Goal: Transaction & Acquisition: Purchase product/service

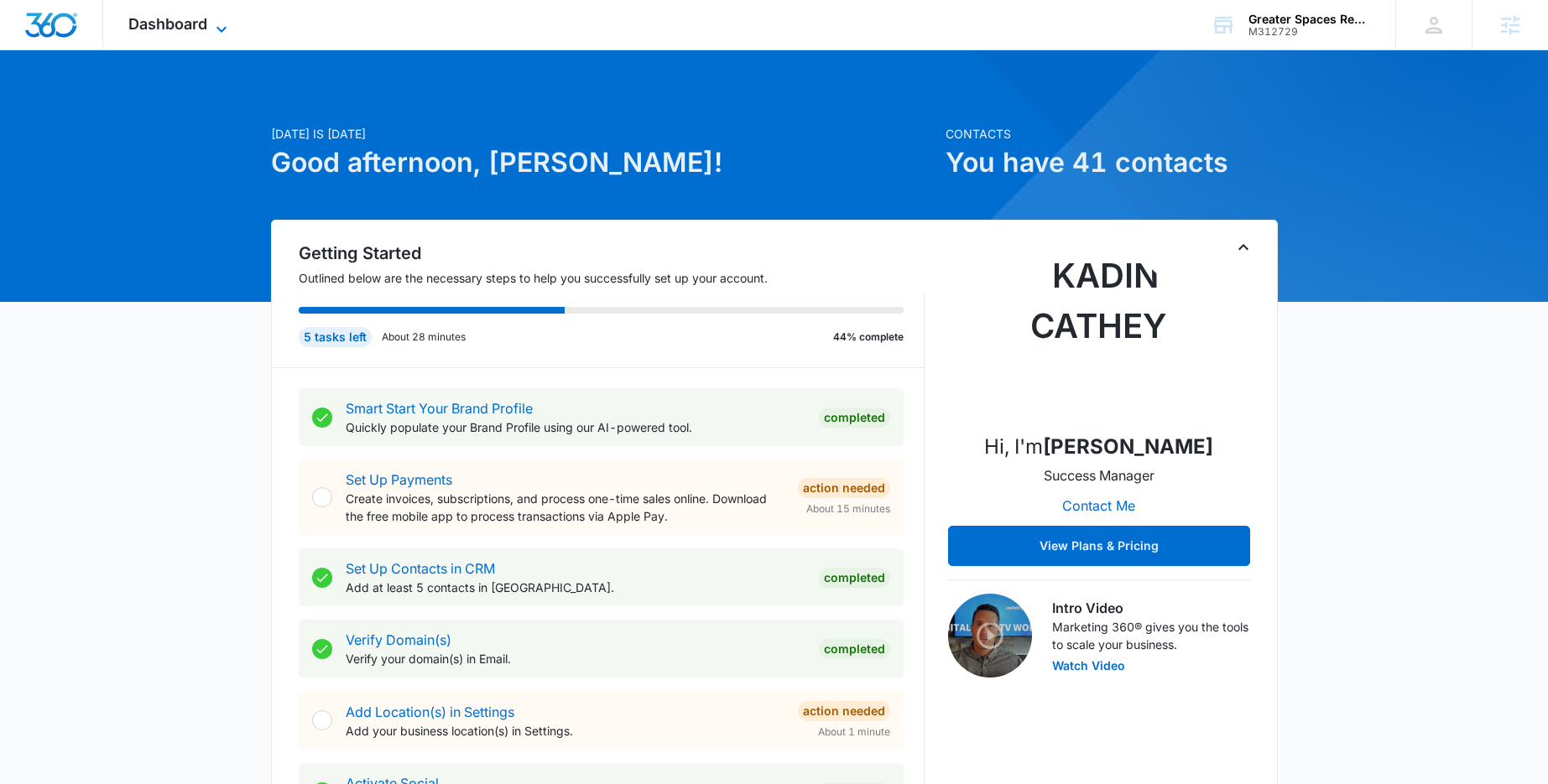
click at [219, 26] on icon at bounding box center [221, 29] width 20 height 20
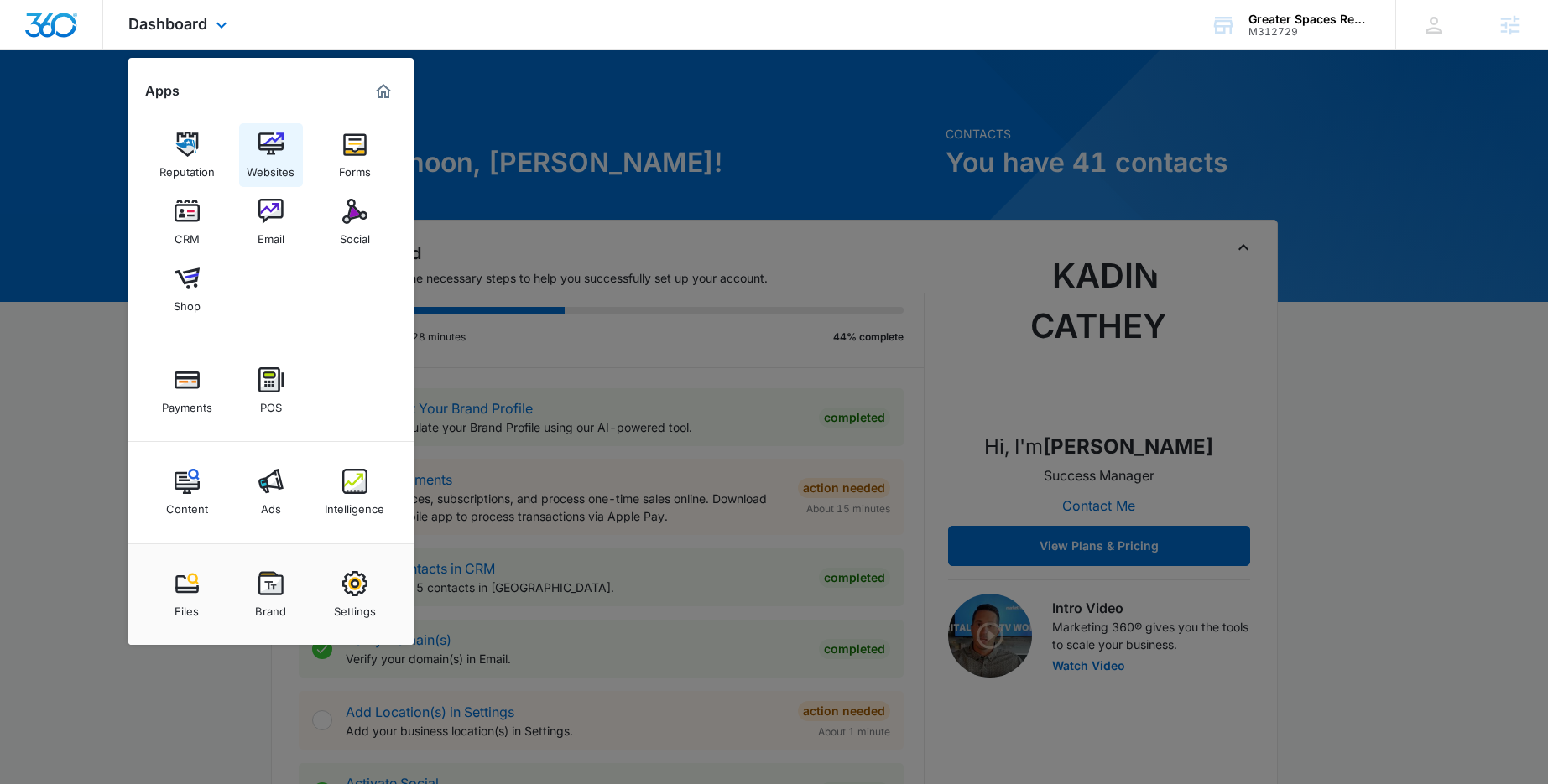
click at [267, 145] on img at bounding box center [271, 144] width 25 height 25
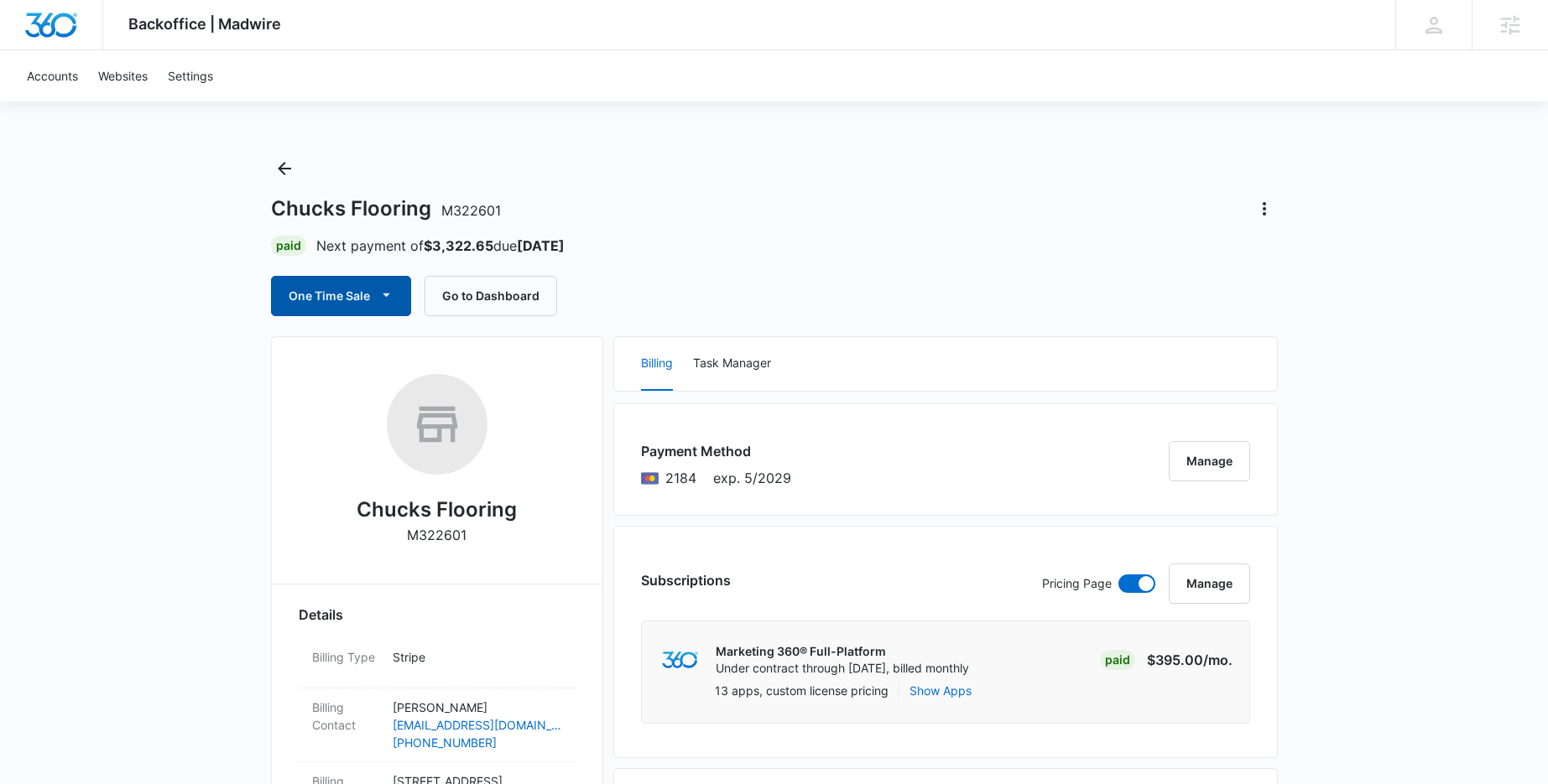
click at [370, 302] on button "One Time Sale" at bounding box center [341, 296] width 141 height 40
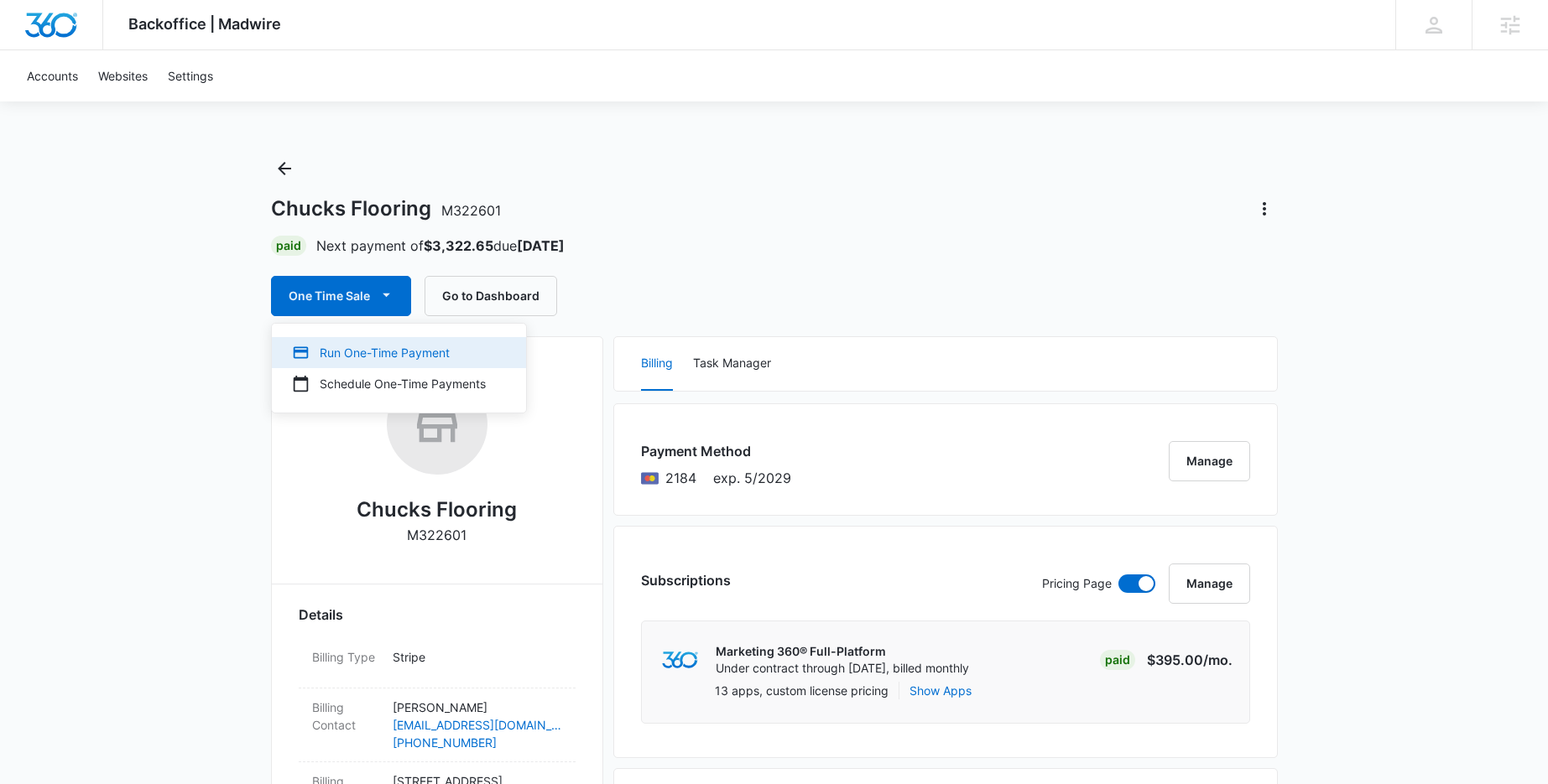
click at [375, 353] on div "Run One-Time Payment" at bounding box center [389, 352] width 194 height 18
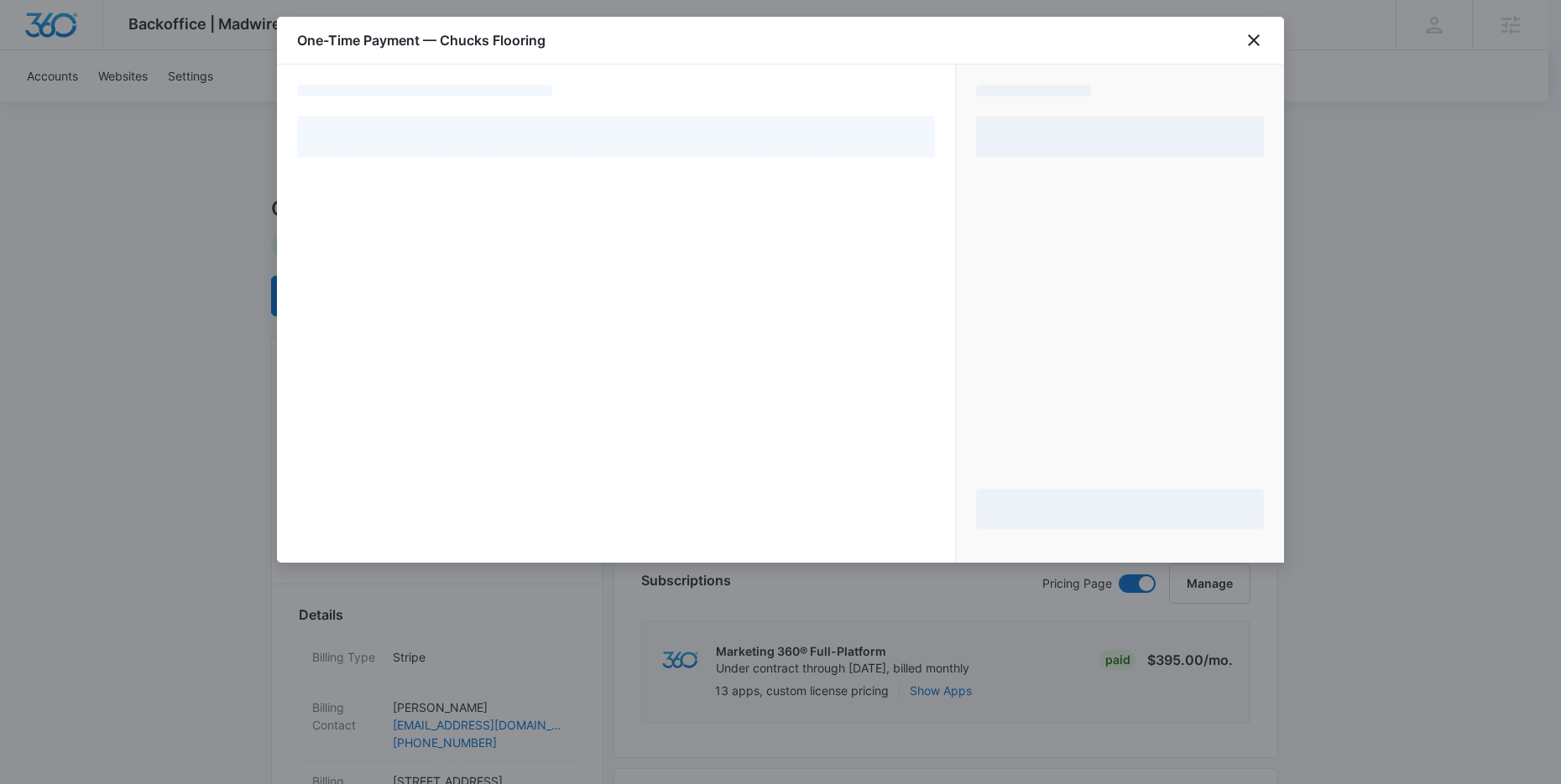
select select "pm_1QzMEhA4n8RTgNjUcsttlf2s"
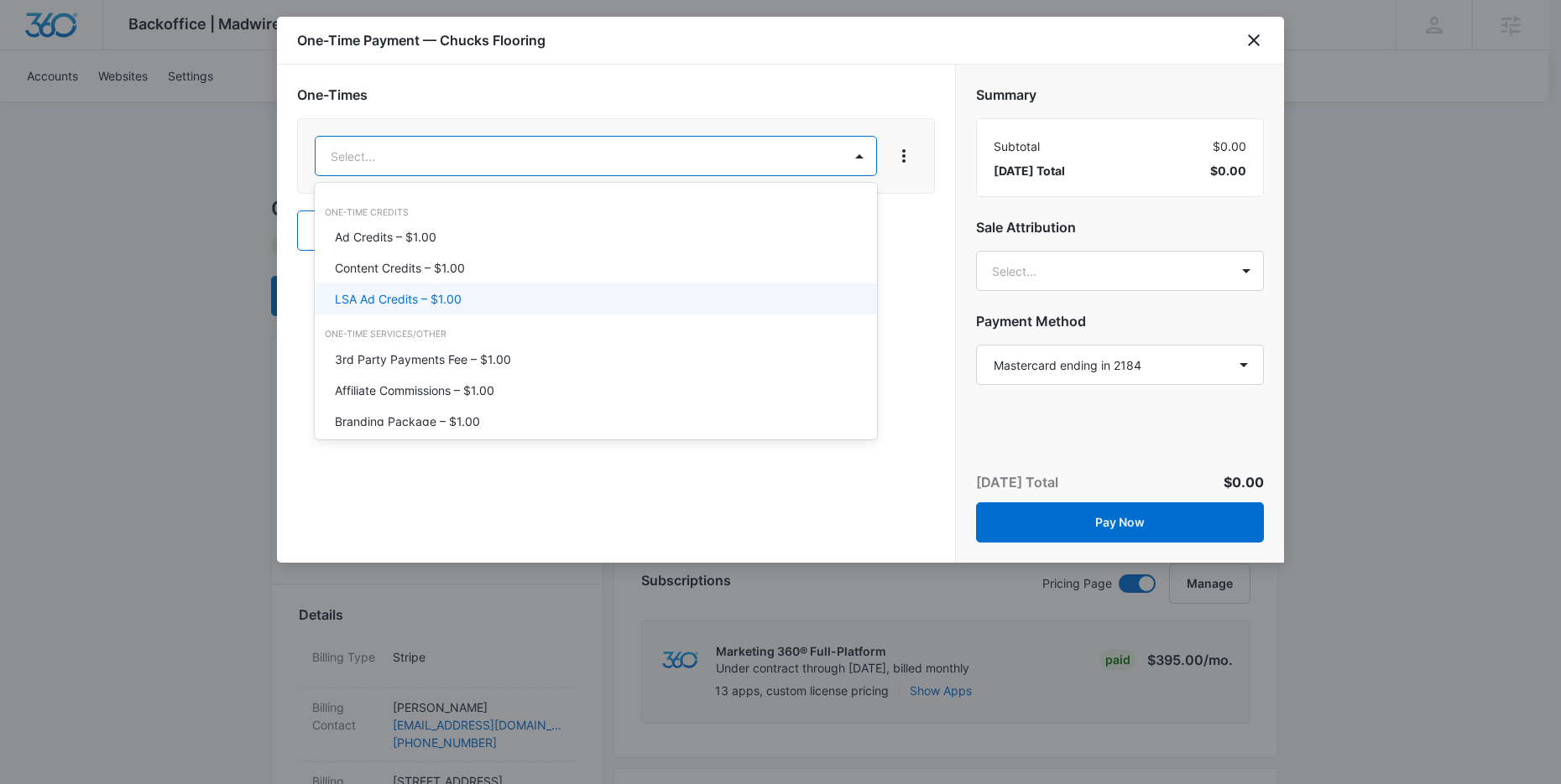
click at [378, 297] on p "LSA Ad Credits – $1.00" at bounding box center [399, 299] width 127 height 18
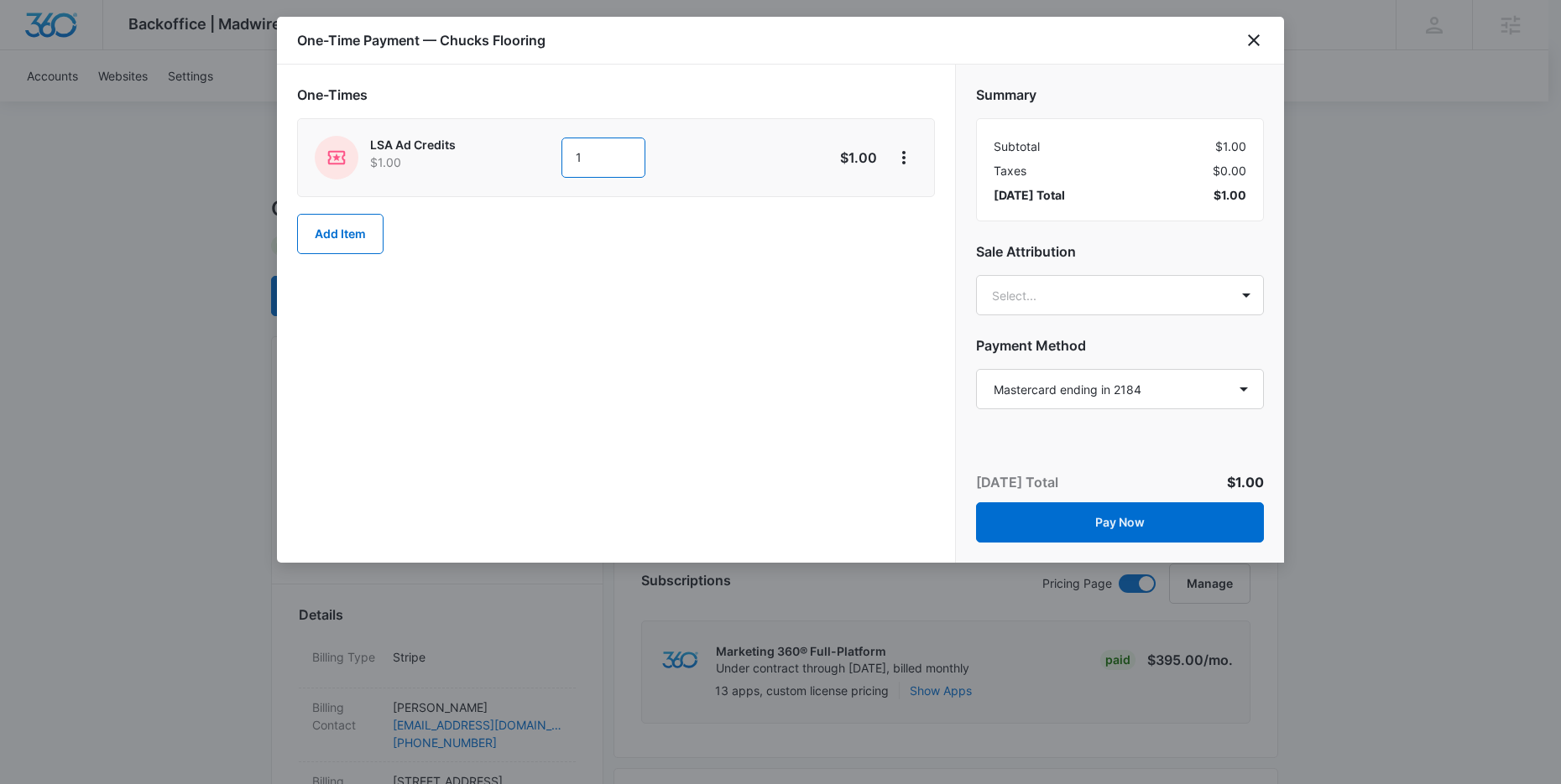
click at [612, 153] on input "1" at bounding box center [603, 158] width 84 height 40
type input "2000"
click at [545, 282] on div "One-Times LSA Ad Credits $1.00 2000 $2,000.00 Add Item" at bounding box center [615, 314] width 678 height 499
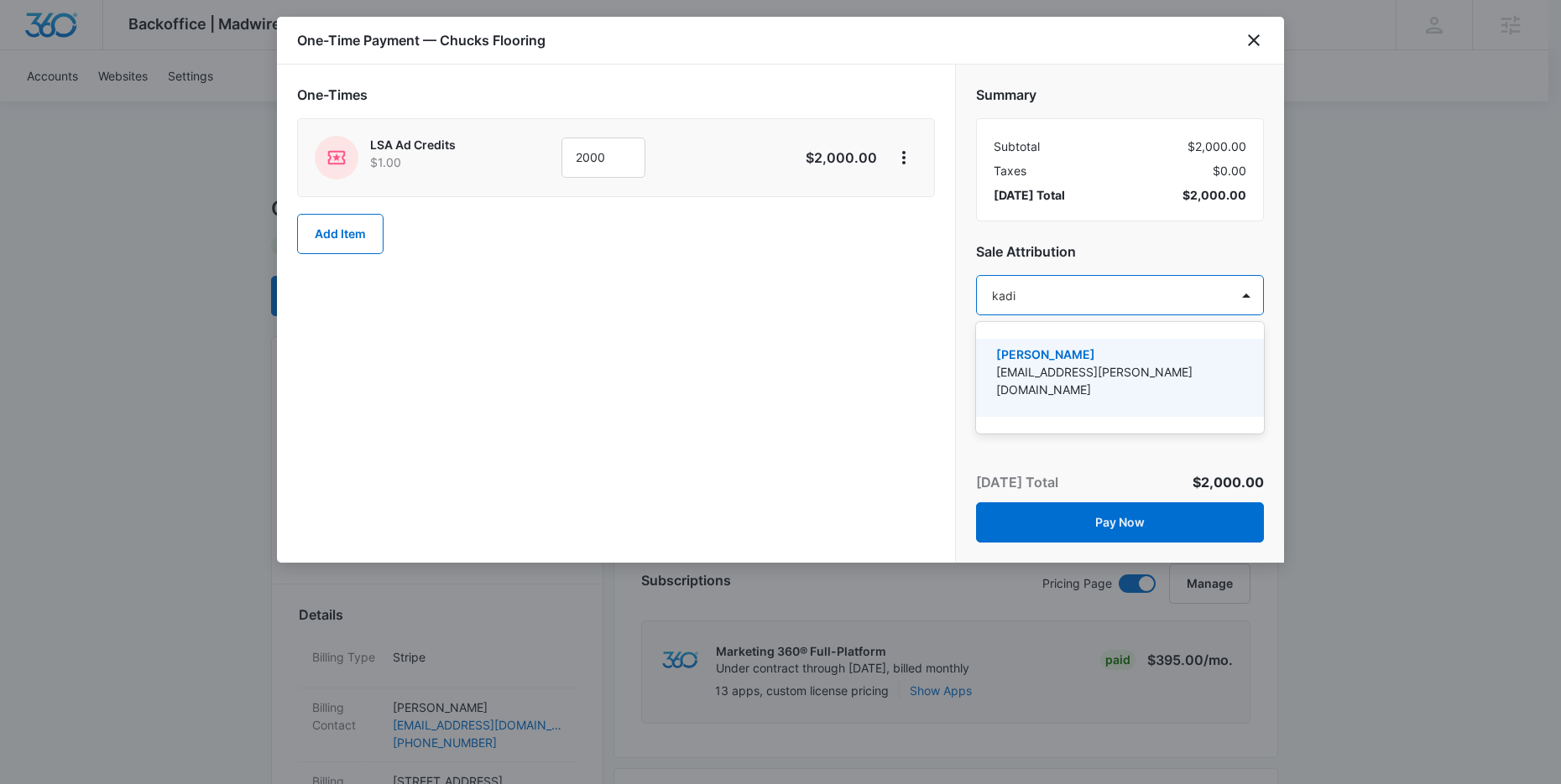
type input "kadin"
click at [1047, 357] on p "[PERSON_NAME]" at bounding box center [1118, 354] width 244 height 18
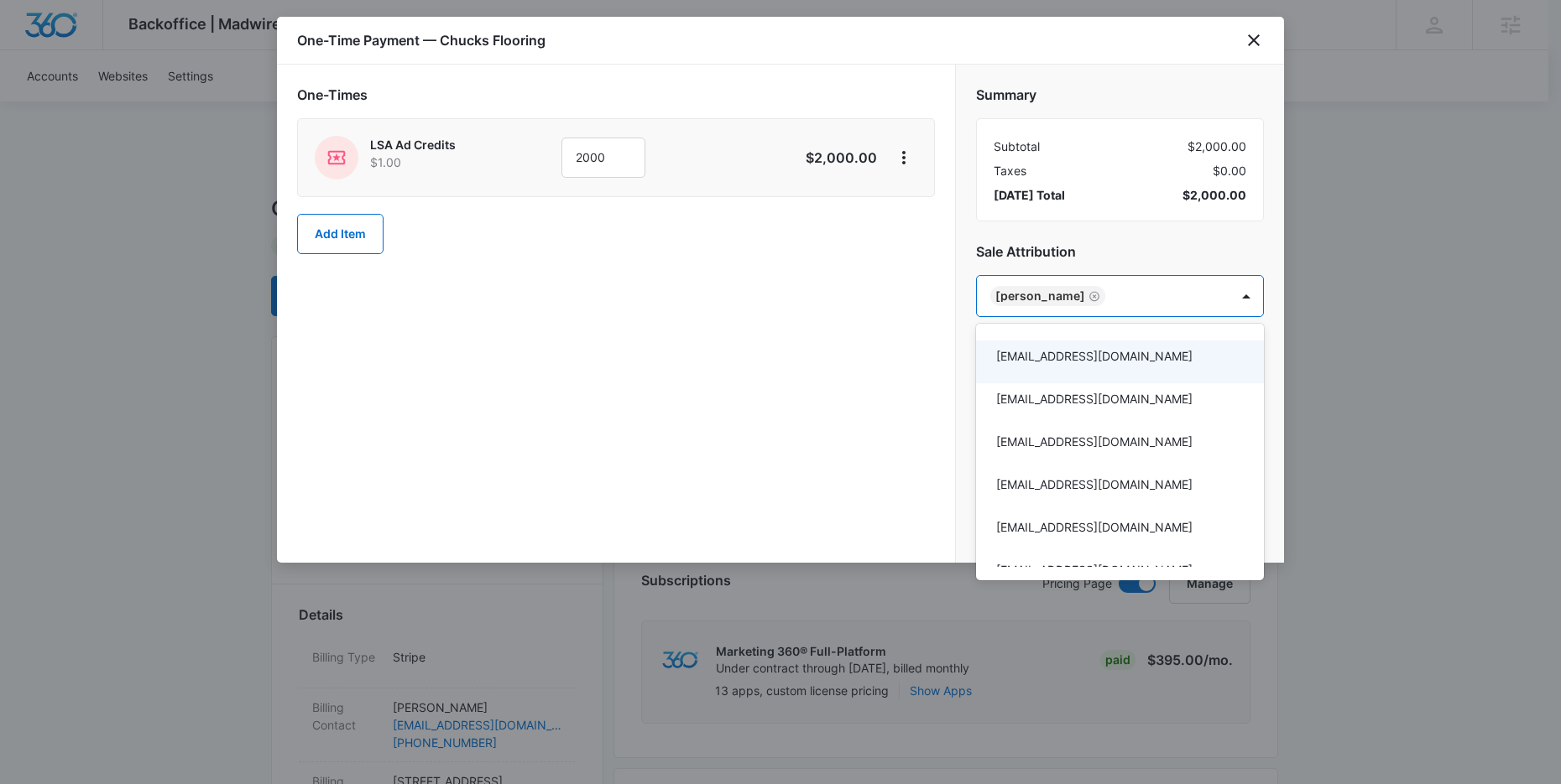
click at [832, 366] on div at bounding box center [780, 392] width 1561 height 784
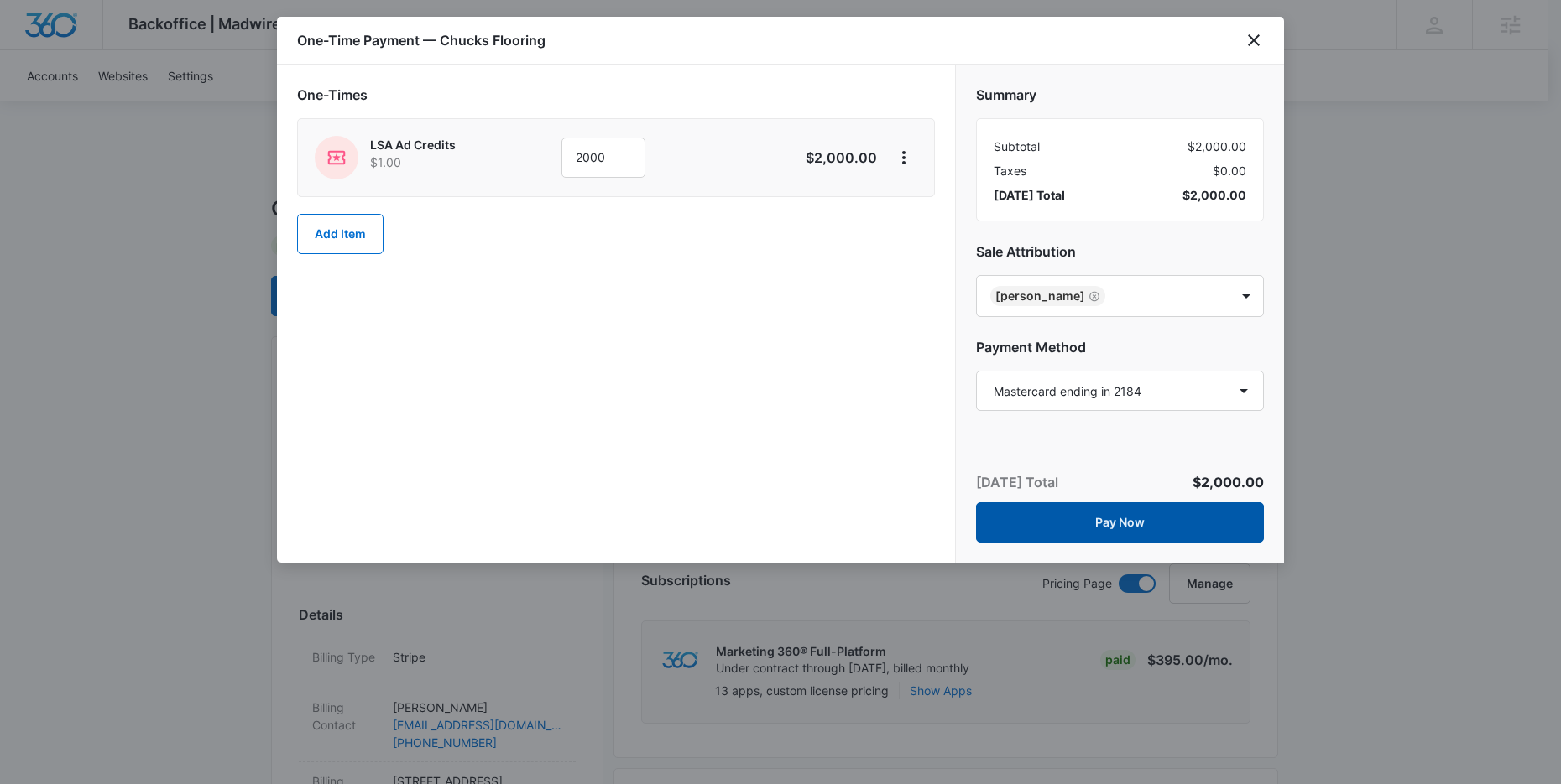
click at [1163, 528] on button "Pay Now" at bounding box center [1120, 522] width 288 height 40
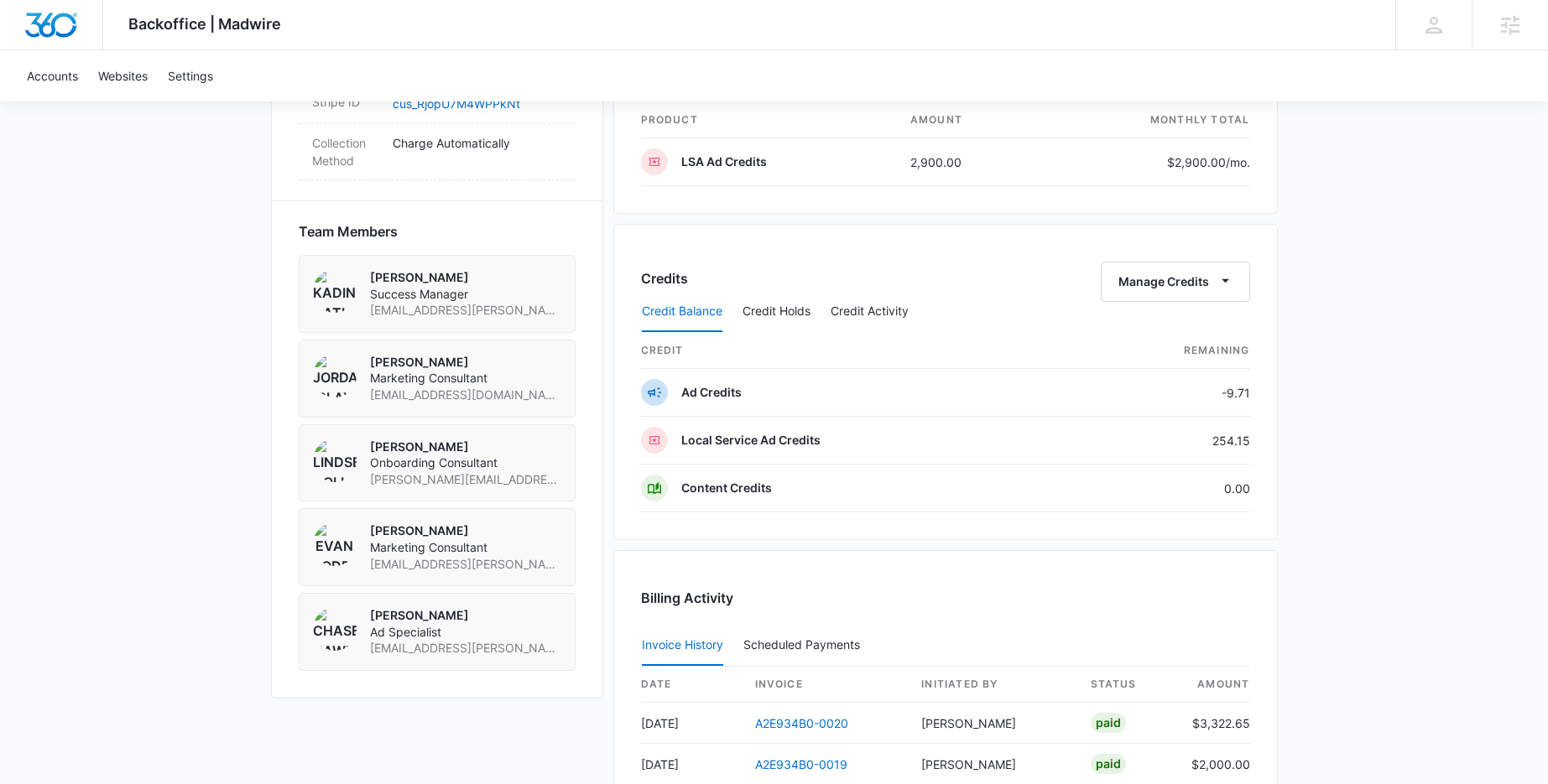
scroll to position [1074, 0]
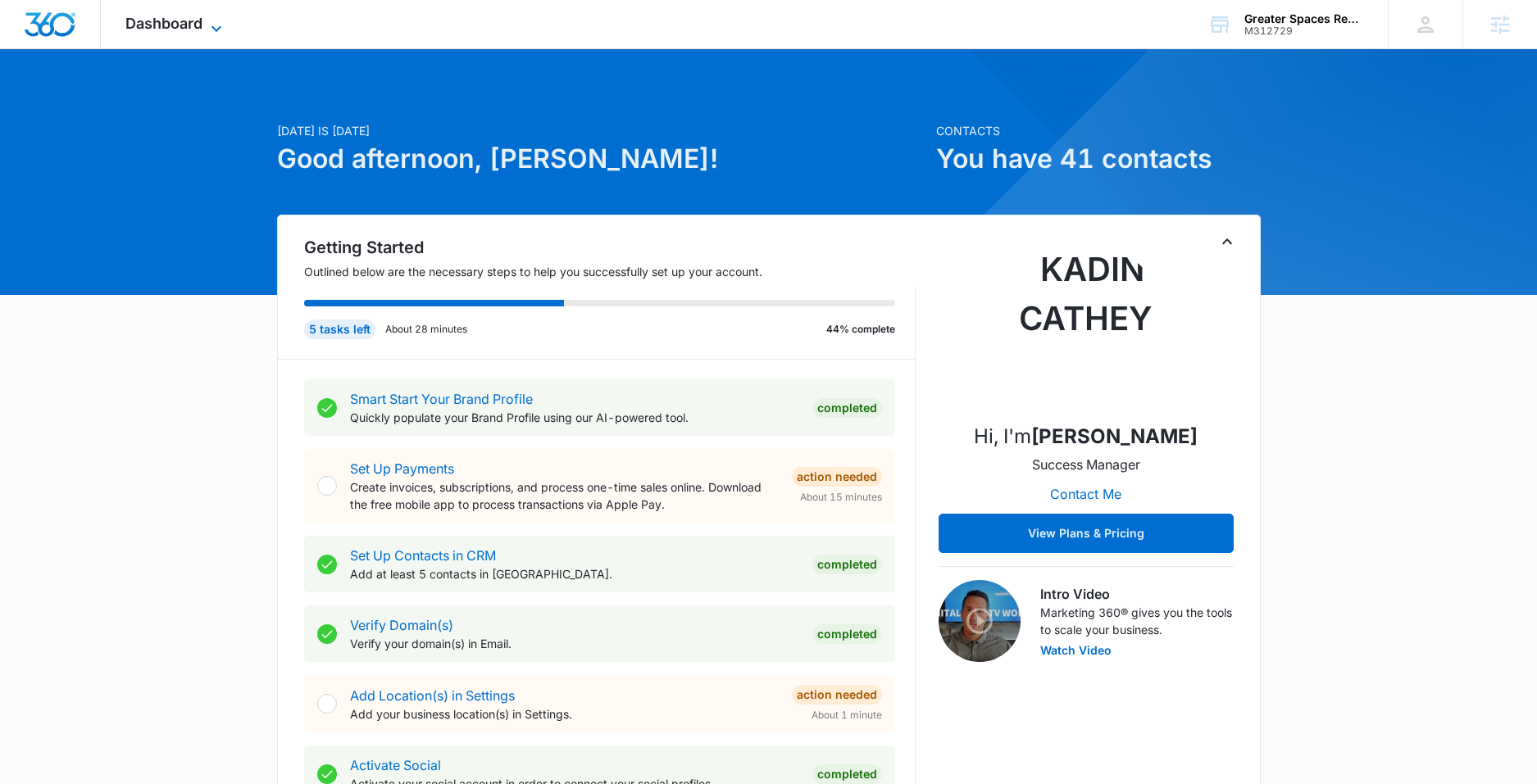
click at [213, 22] on icon at bounding box center [216, 28] width 19 height 19
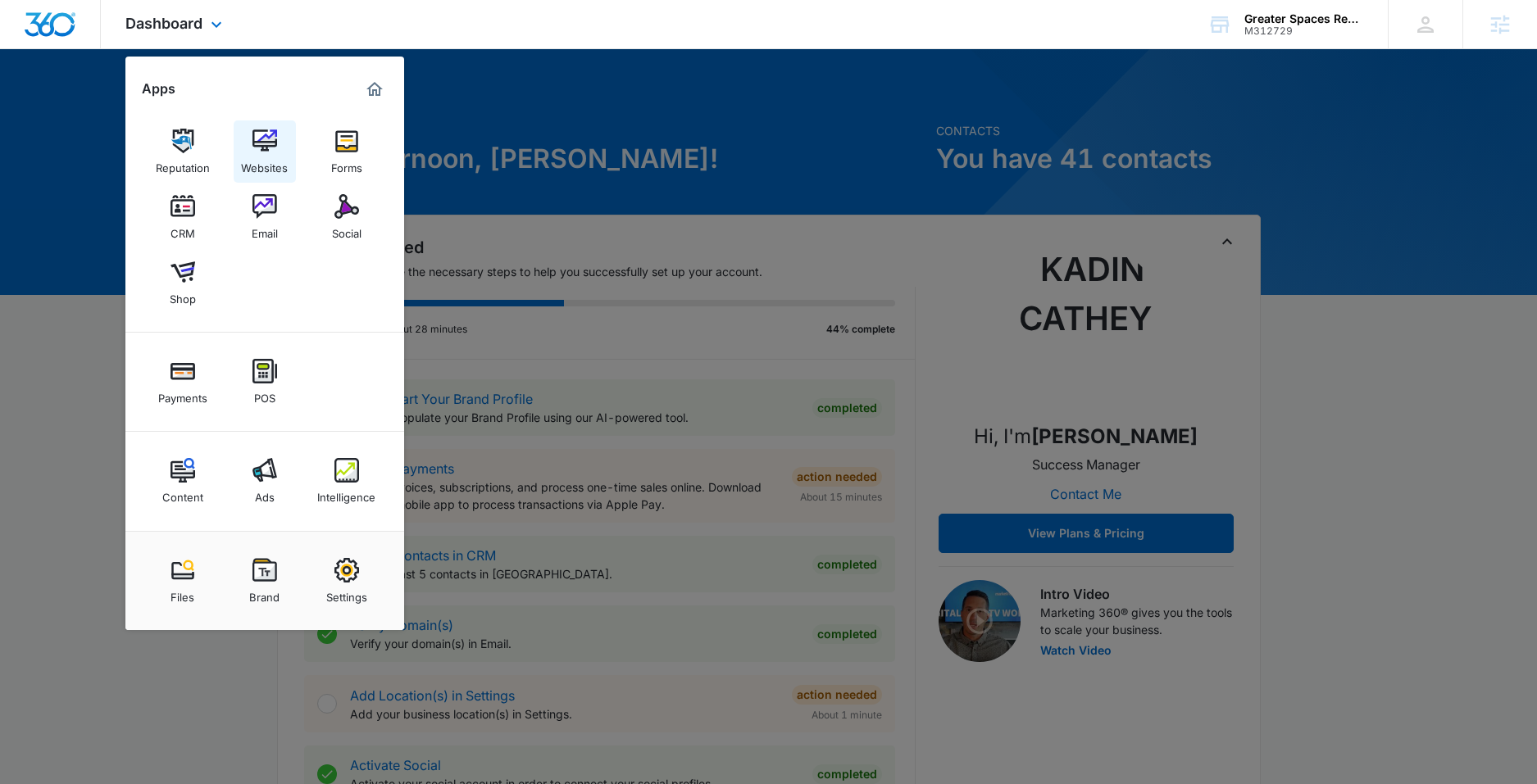
click at [258, 144] on img at bounding box center [265, 141] width 24 height 24
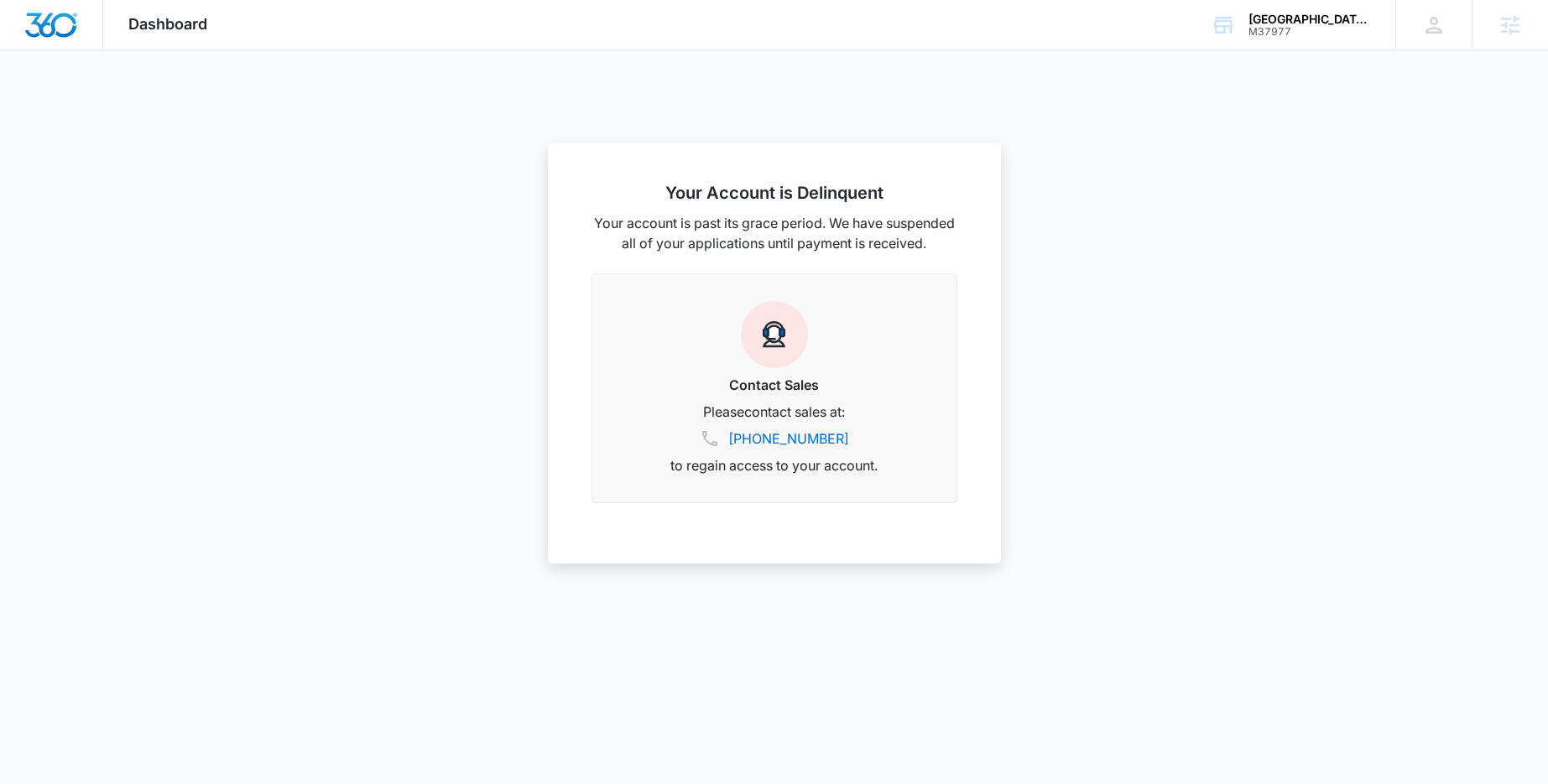
click at [185, 23] on span "Dashboard" at bounding box center [168, 24] width 79 height 18
click at [180, 26] on span "Dashboard" at bounding box center [168, 24] width 79 height 18
